Goal: Information Seeking & Learning: Understand process/instructions

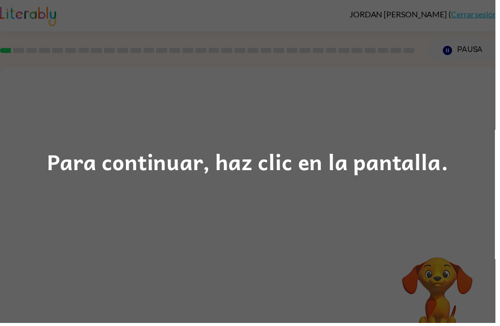
click at [266, 208] on div "Para continuar, haz clic en la pantalla." at bounding box center [250, 163] width 500 height 326
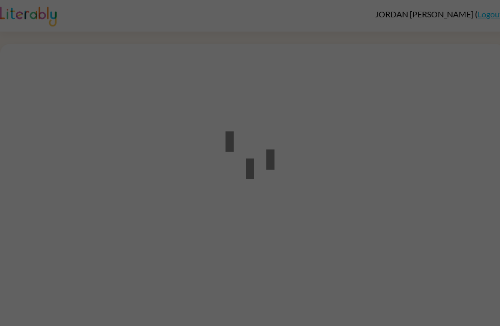
scroll to position [1, 0]
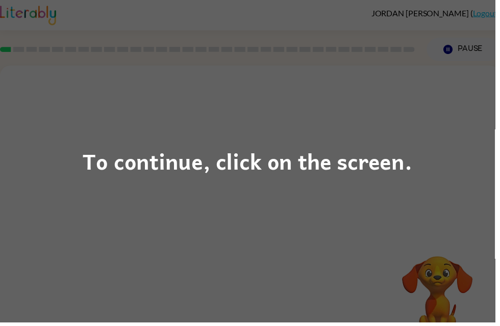
click at [93, 169] on div "To continue, click on the screen." at bounding box center [250, 163] width 332 height 35
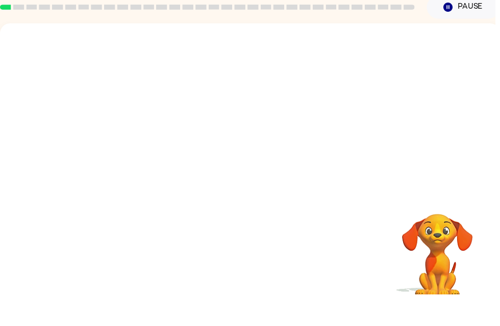
scroll to position [16, 0]
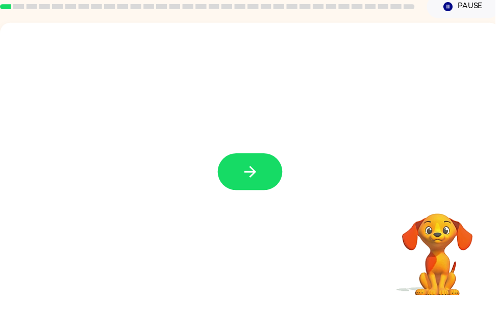
click at [225, 184] on button "button" at bounding box center [252, 202] width 65 height 37
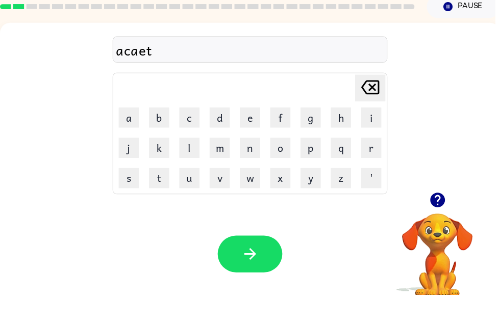
click at [275, 267] on button "button" at bounding box center [252, 285] width 65 height 37
click at [449, 222] on icon "button" at bounding box center [442, 231] width 18 height 18
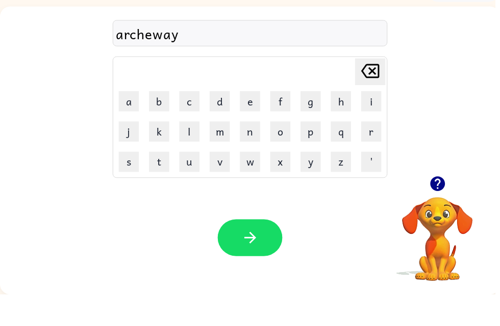
click at [266, 250] on button "button" at bounding box center [252, 268] width 65 height 37
click at [445, 207] on icon "button" at bounding box center [441, 214] width 15 height 15
click at [446, 207] on icon "button" at bounding box center [441, 214] width 15 height 15
click at [264, 250] on button "button" at bounding box center [252, 268] width 65 height 37
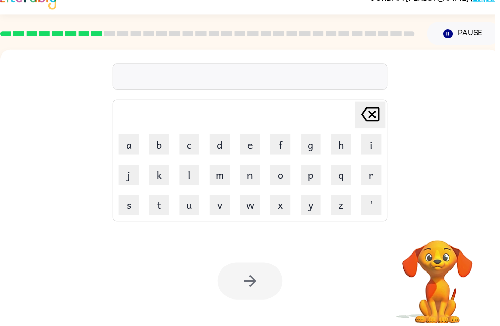
scroll to position [0, 0]
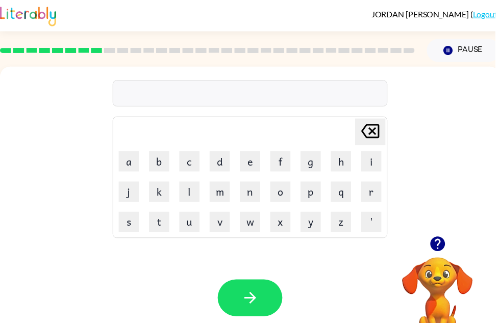
click at [450, 244] on icon "button" at bounding box center [442, 247] width 18 height 18
click at [455, 54] on icon "button" at bounding box center [452, 50] width 9 height 9
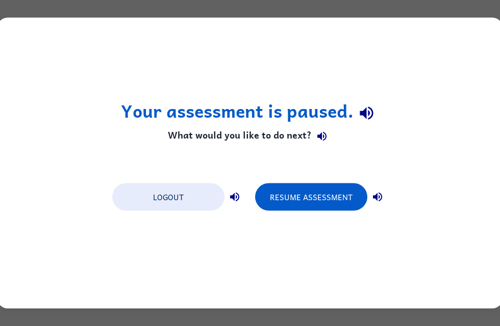
click at [4, 14] on div "Your assessment is paused. What would you like to do next? Logout Resume Assess…" at bounding box center [250, 163] width 500 height 326
